Goal: Check status

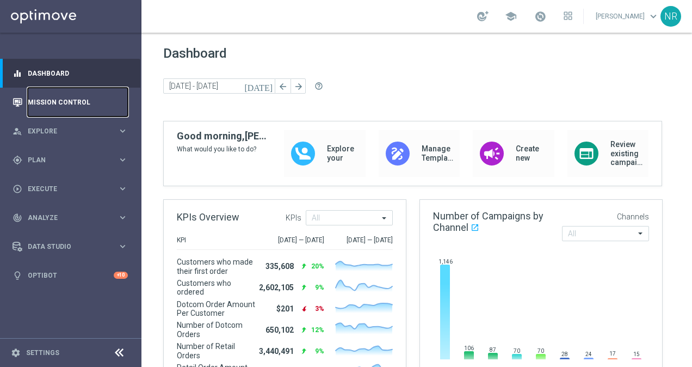
click at [68, 101] on link "Mission Control" at bounding box center [78, 102] width 100 height 29
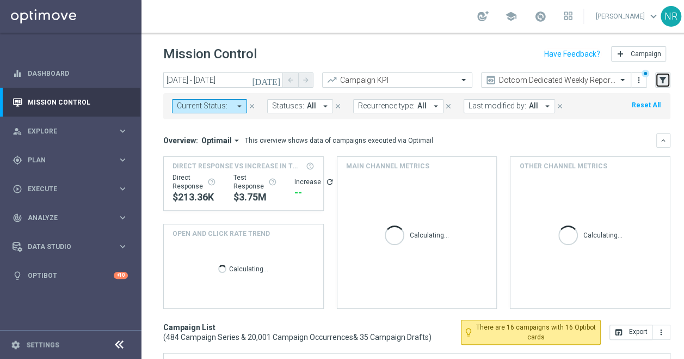
click at [658, 76] on icon "filter_alt" at bounding box center [663, 80] width 10 height 10
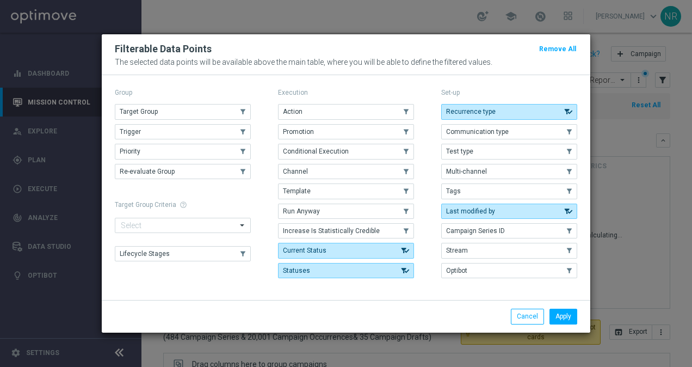
click at [197, 105] on div "Group Target Group .cls-1{fill:none;} .cls-1{fill:none;} Trigger .cls-1{fill:no…" at bounding box center [183, 183] width 136 height 197
click at [234, 119] on button "Target Group" at bounding box center [183, 111] width 136 height 15
click at [554, 310] on button "Apply" at bounding box center [564, 316] width 28 height 15
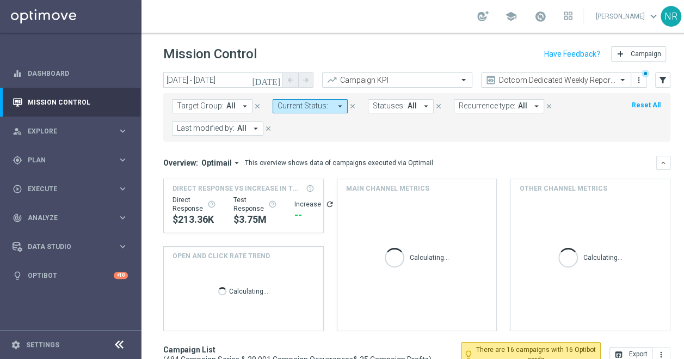
click at [274, 75] on icon "[DATE]" at bounding box center [266, 80] width 29 height 10
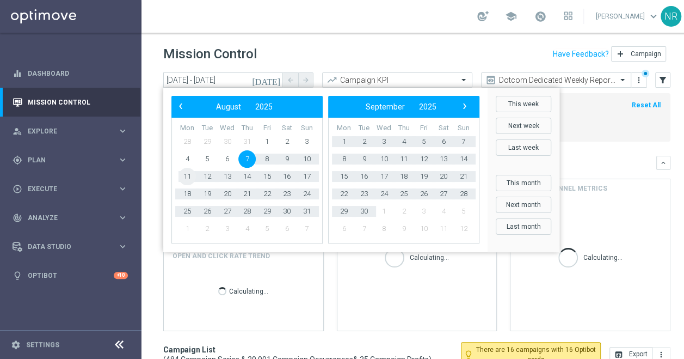
click at [181, 178] on span "11" at bounding box center [187, 176] width 17 height 17
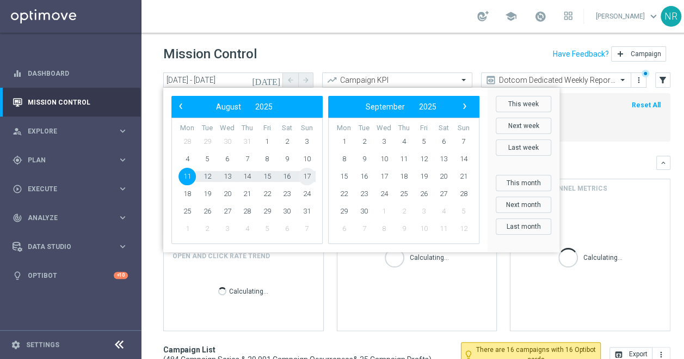
click at [310, 178] on span "17" at bounding box center [306, 176] width 17 height 17
type input "[DATE] - [DATE]"
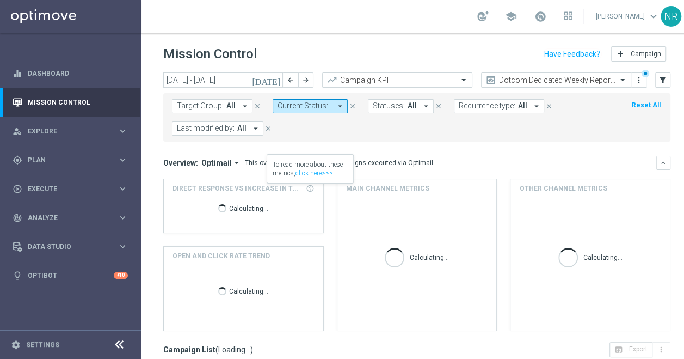
click at [232, 109] on span "All" at bounding box center [230, 105] width 9 height 9
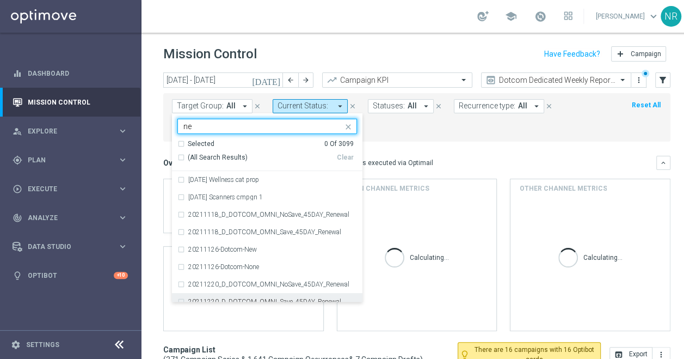
type input "n"
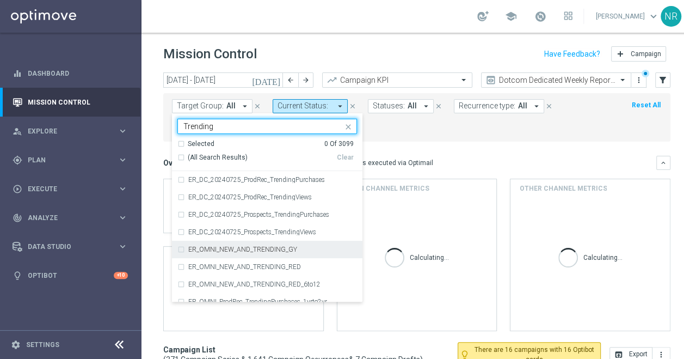
click at [270, 248] on label "ER_OMNI_NEW_AND_TRENDING_GY" at bounding box center [242, 249] width 109 height 7
type input "Trending"
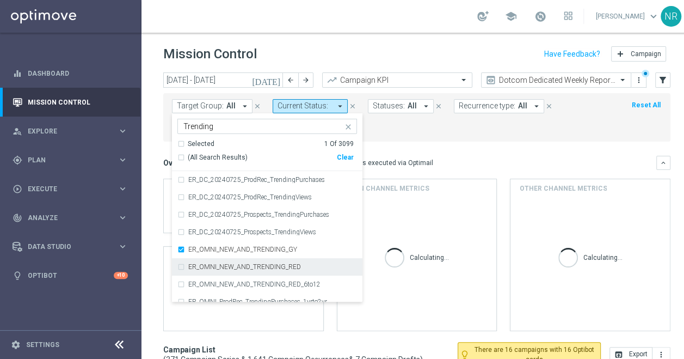
click at [266, 268] on label "ER_OMNI_NEW_AND_TRENDING_RED" at bounding box center [244, 266] width 113 height 7
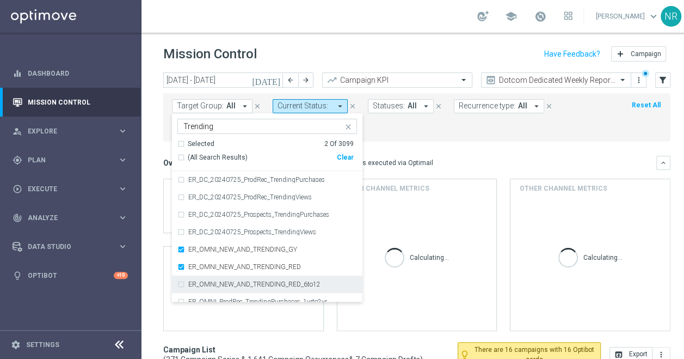
click at [290, 286] on label "ER_OMNI_NEW_AND_TRENDING_RED_6to12" at bounding box center [254, 284] width 132 height 7
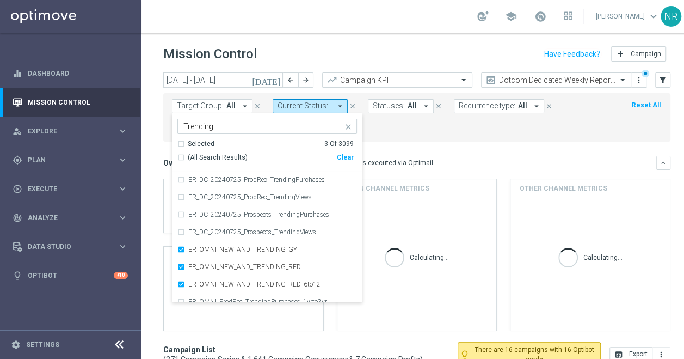
click at [476, 158] on div "Overview: Optimail arrow_drop_down This overview shows data of campaigns execut…" at bounding box center [409, 163] width 493 height 10
